Goal: Information Seeking & Learning: Find specific fact

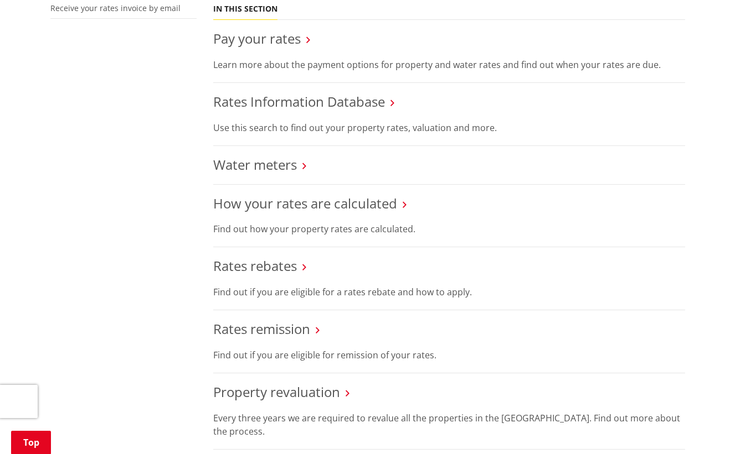
scroll to position [388, 0]
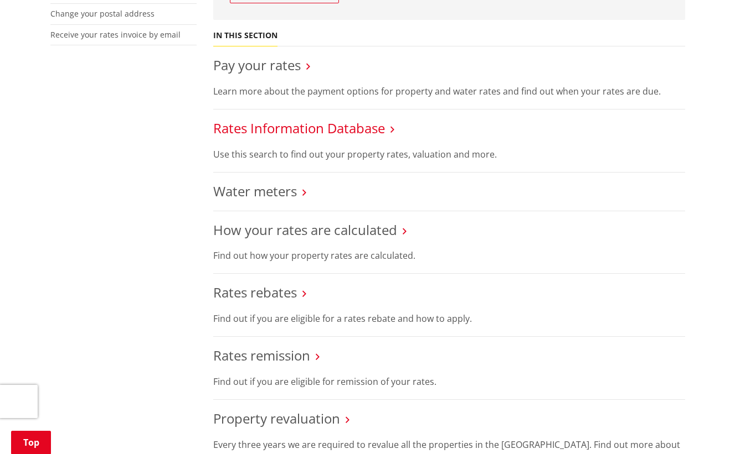
click at [347, 128] on link "Rates Information Database" at bounding box center [299, 128] width 172 height 18
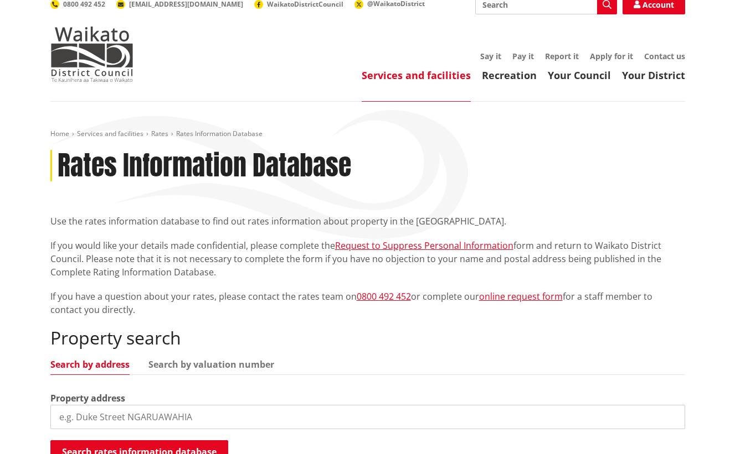
scroll to position [137, 0]
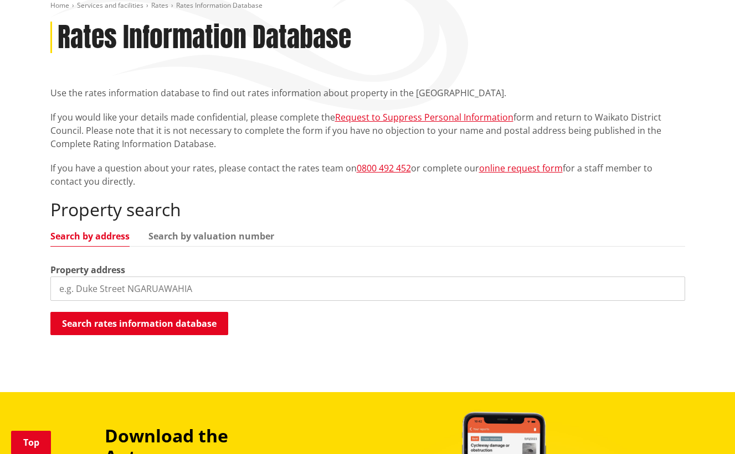
click at [186, 292] on input "search" at bounding box center [367, 289] width 634 height 24
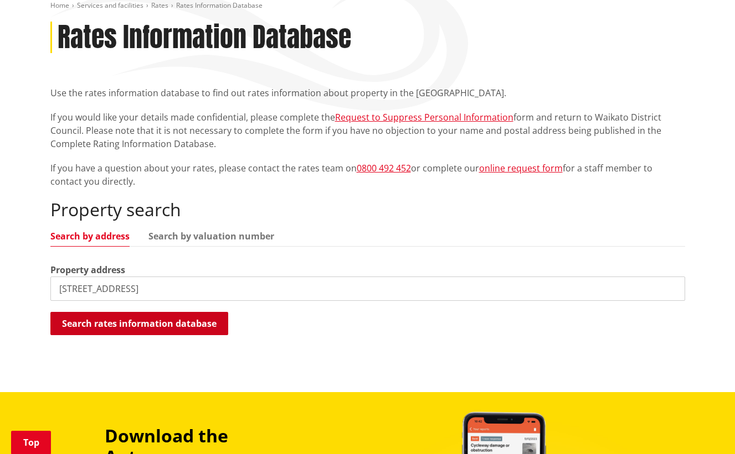
type input "[STREET_ADDRESS]"
click at [186, 323] on button "Search rates information database" at bounding box center [139, 323] width 178 height 23
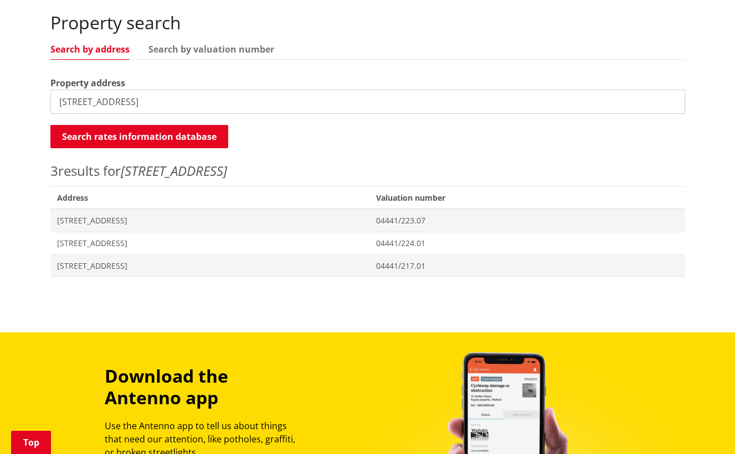
scroll to position [325, 0]
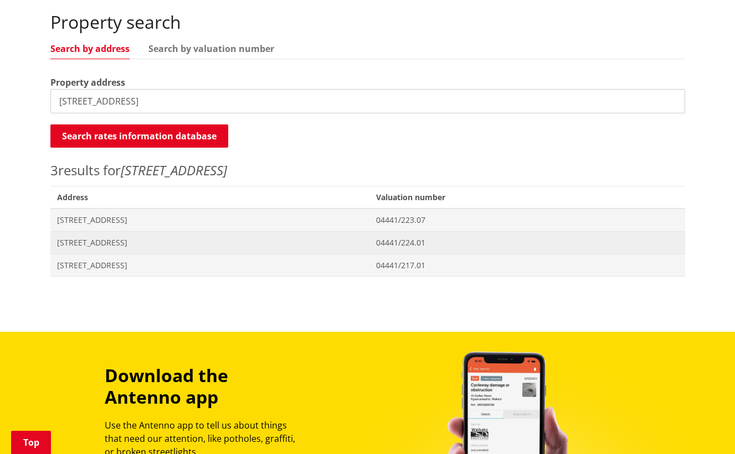
click at [128, 240] on span "[STREET_ADDRESS]" at bounding box center [210, 242] width 306 height 11
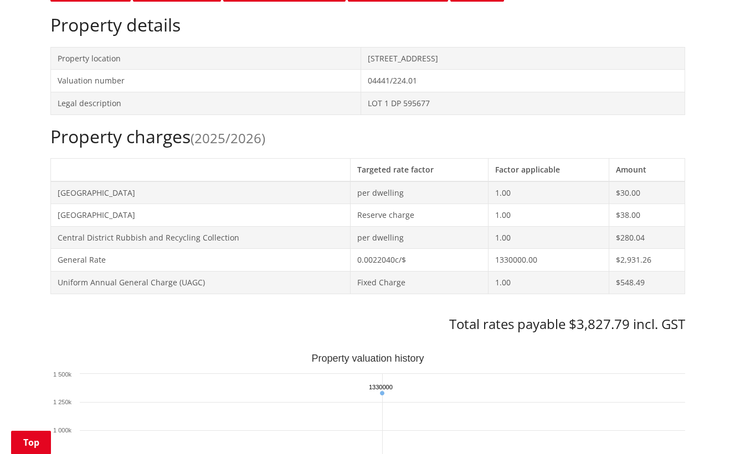
scroll to position [359, 0]
